Goal: Navigation & Orientation: Find specific page/section

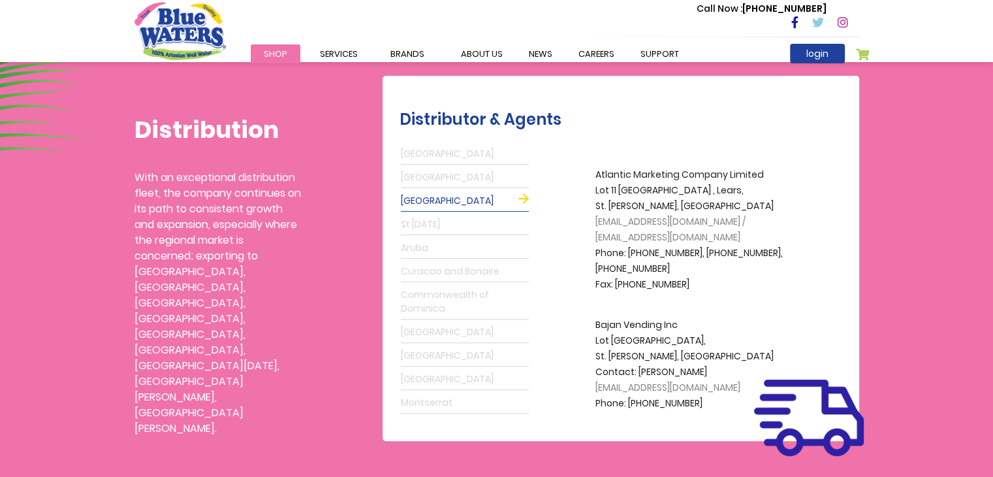
scroll to position [327, 0]
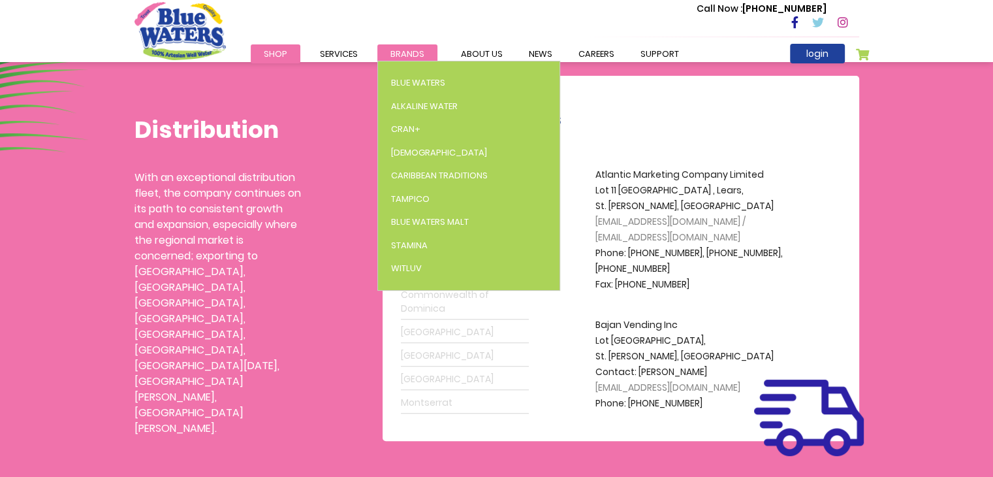
click at [402, 54] on span "Brands" at bounding box center [408, 54] width 34 height 12
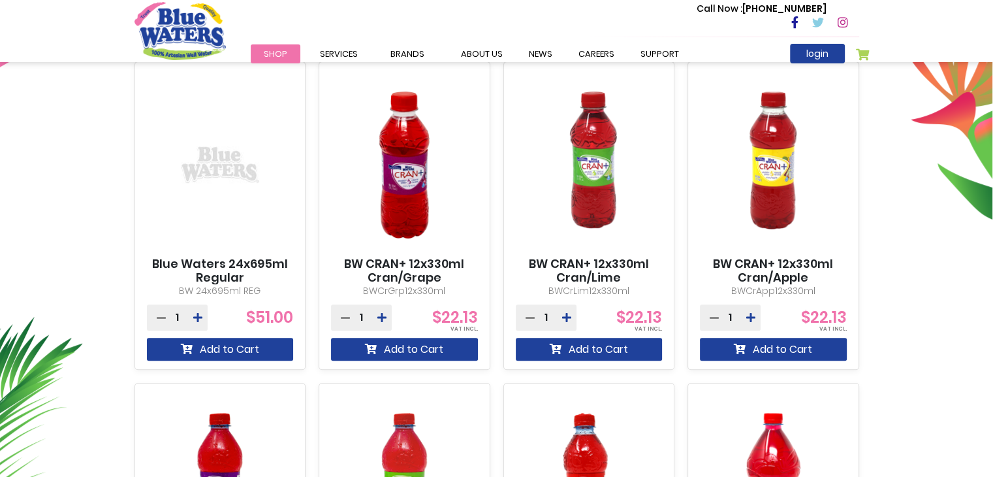
scroll to position [489, 0]
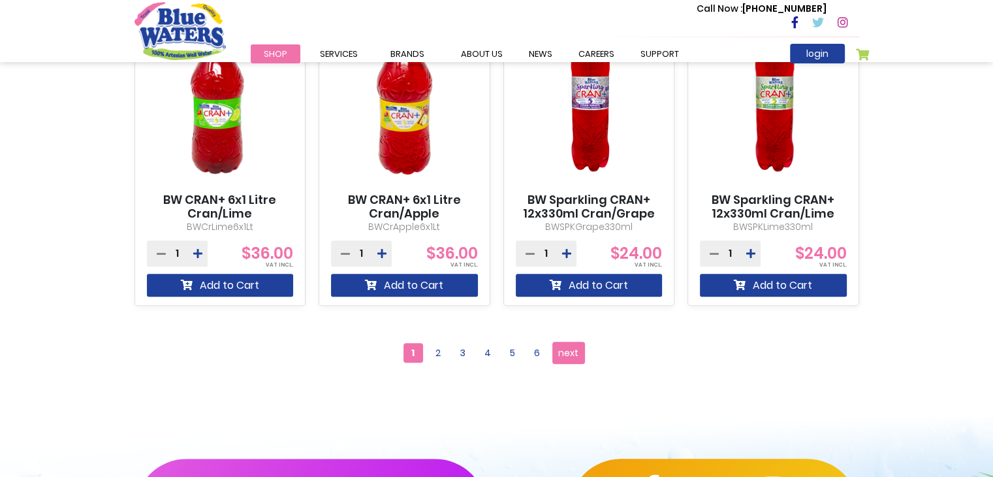
scroll to position [1188, 0]
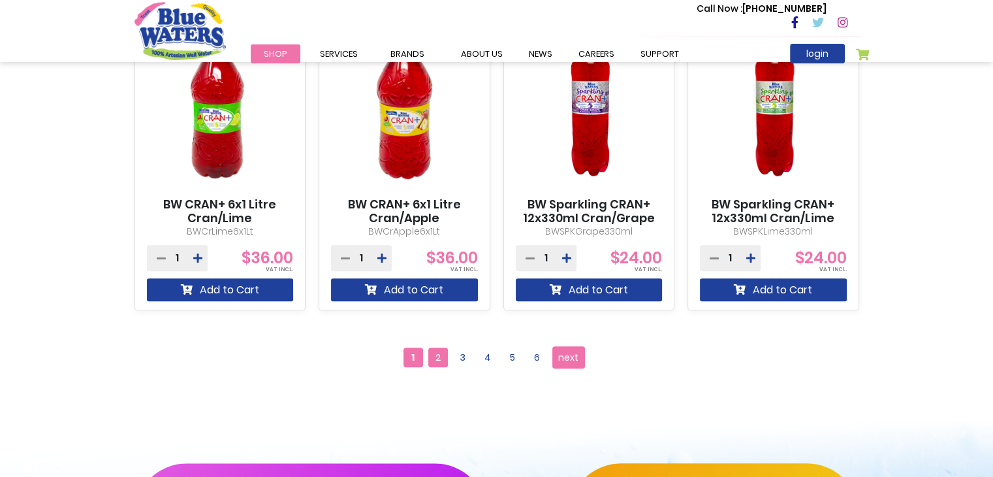
click at [441, 353] on span "2" at bounding box center [438, 357] width 20 height 20
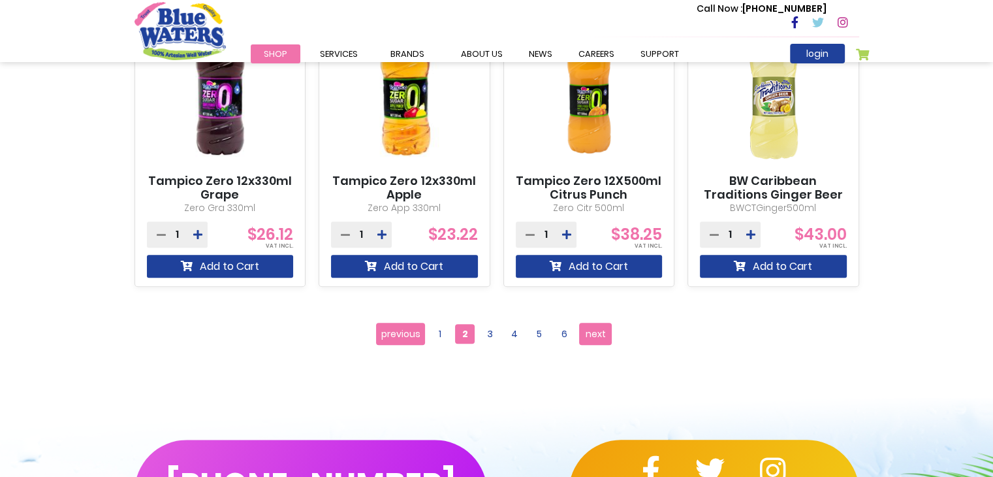
scroll to position [1216, 0]
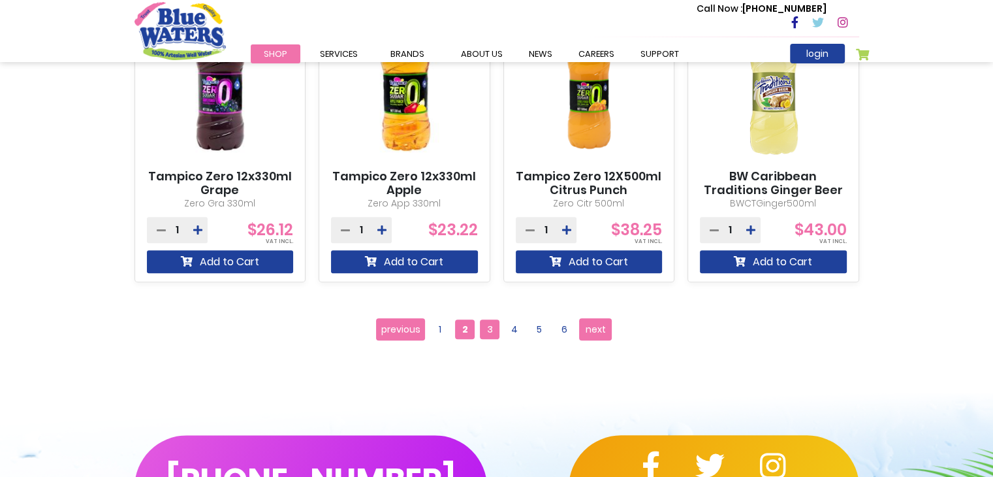
click at [494, 334] on span "3" at bounding box center [490, 329] width 20 height 20
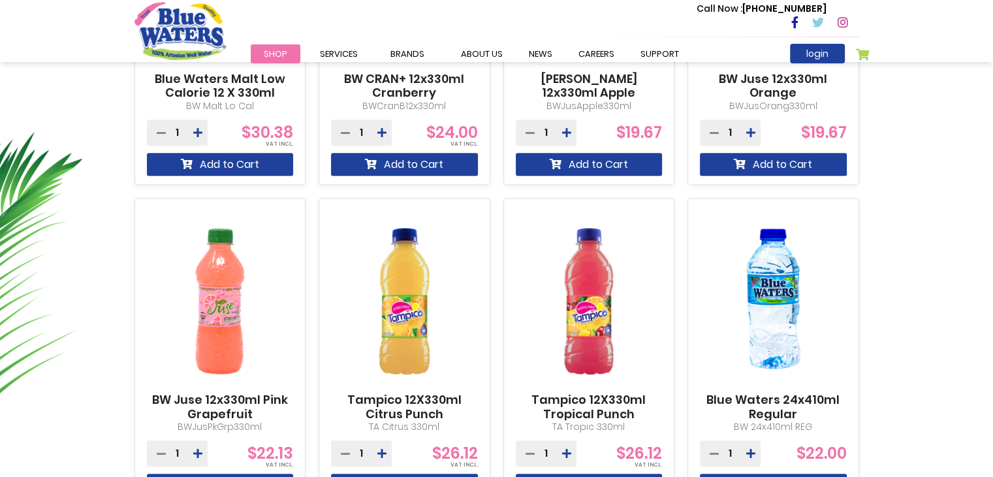
scroll to position [681, 0]
